Goal: Navigation & Orientation: Find specific page/section

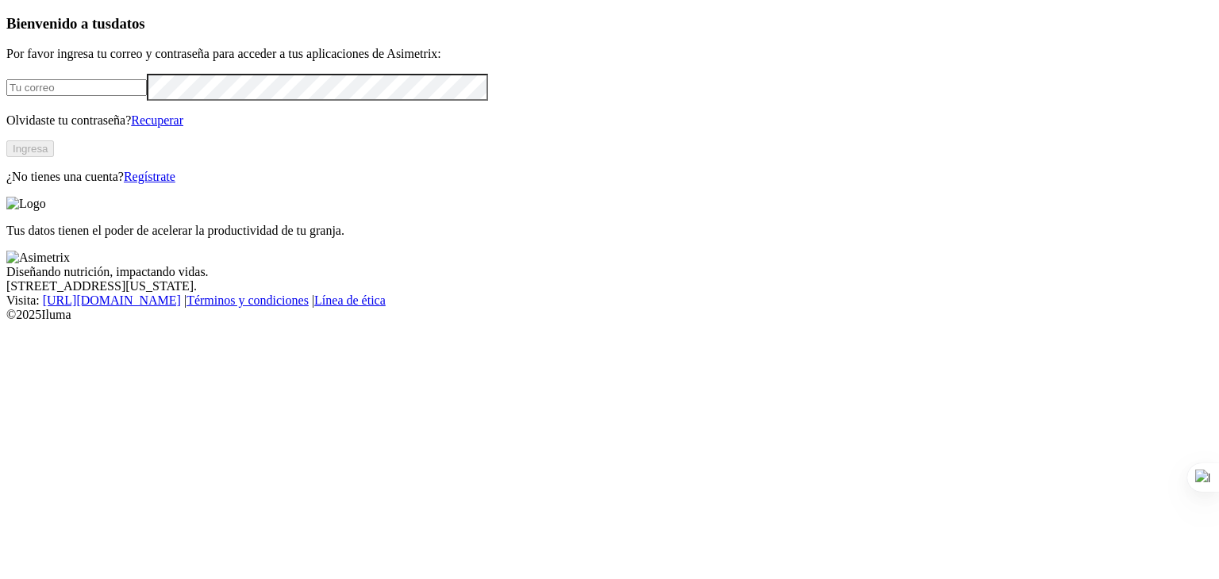
type input "[PERSON_NAME][EMAIL_ADDRESS][DOMAIN_NAME]"
click at [54, 157] on button "Ingresa" at bounding box center [30, 148] width 48 height 17
